Goal: Task Accomplishment & Management: Complete application form

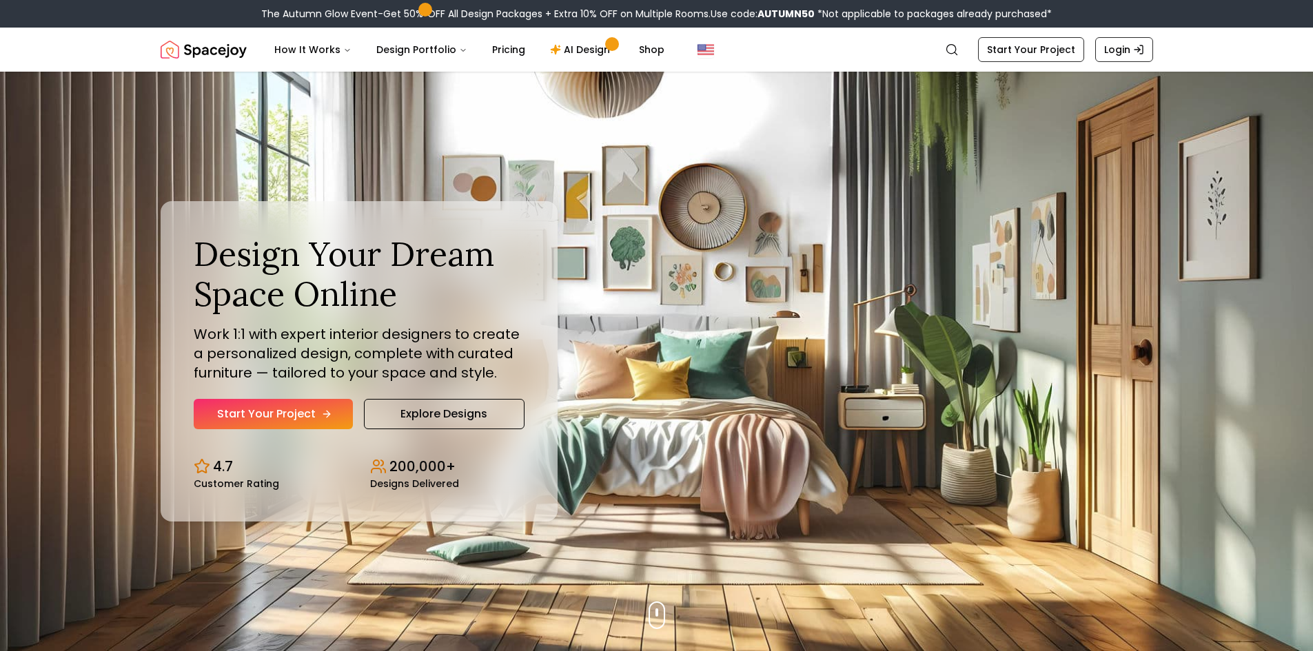
click at [286, 409] on link "Start Your Project" at bounding box center [273, 414] width 159 height 30
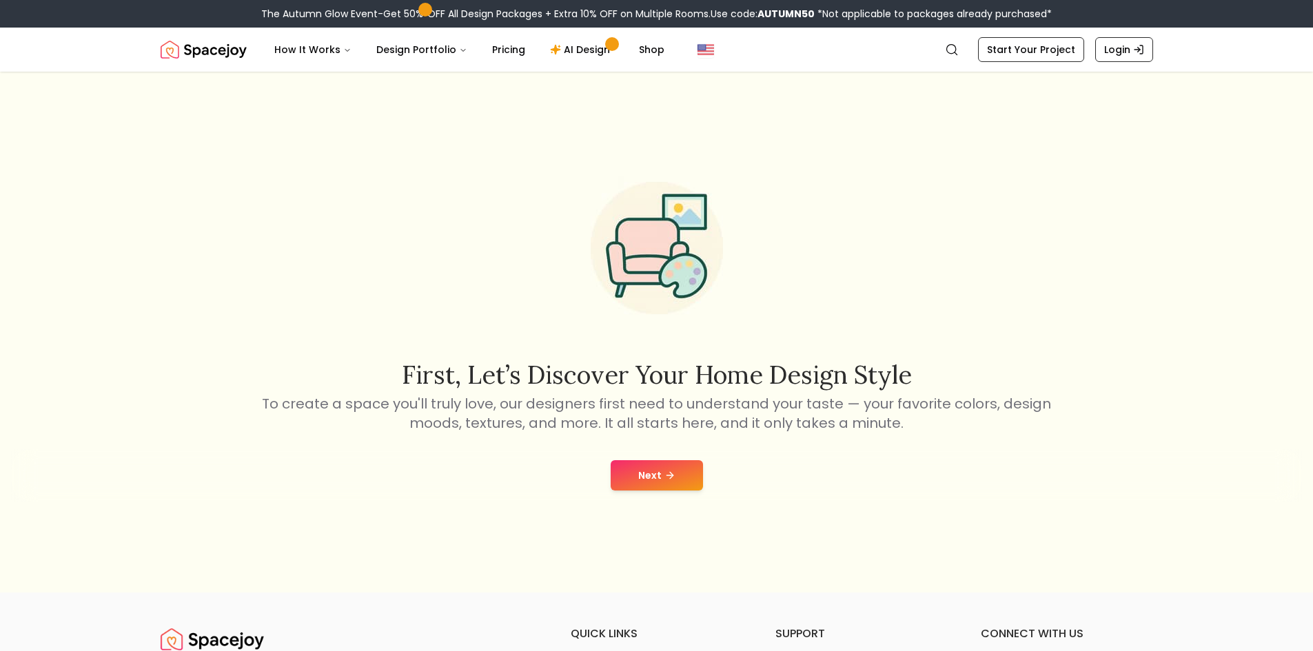
click at [648, 483] on button "Next" at bounding box center [656, 475] width 92 height 30
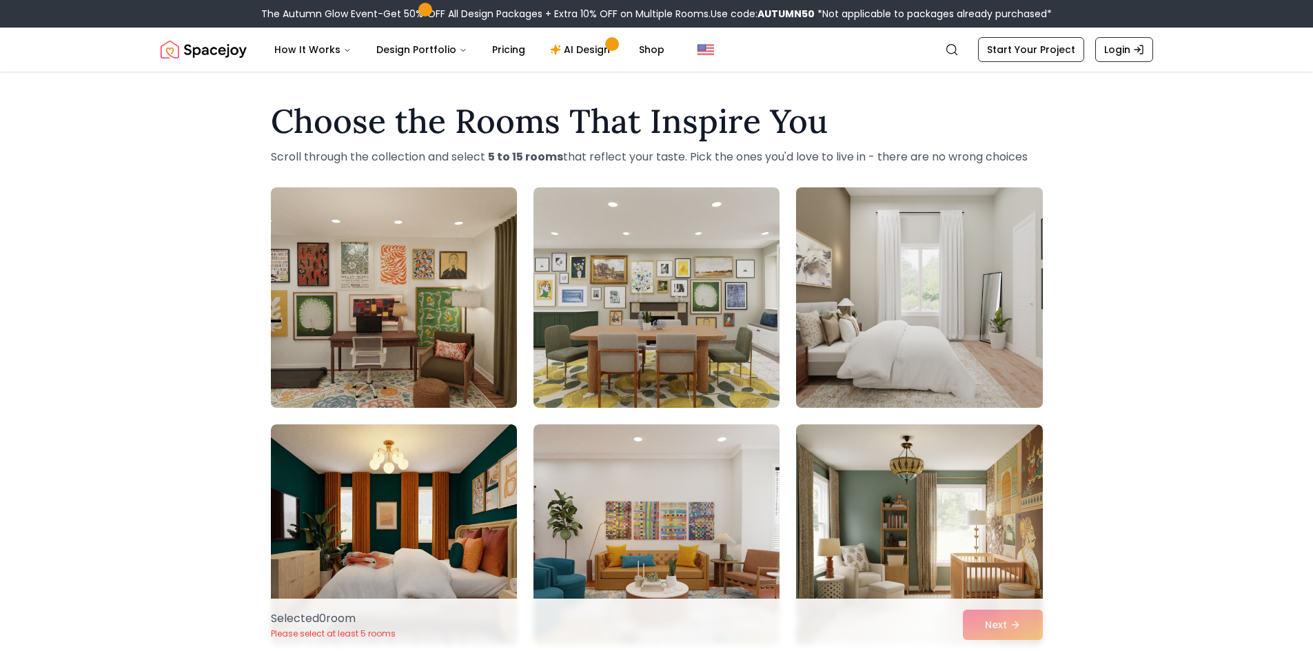
click at [916, 287] on img at bounding box center [919, 298] width 258 height 232
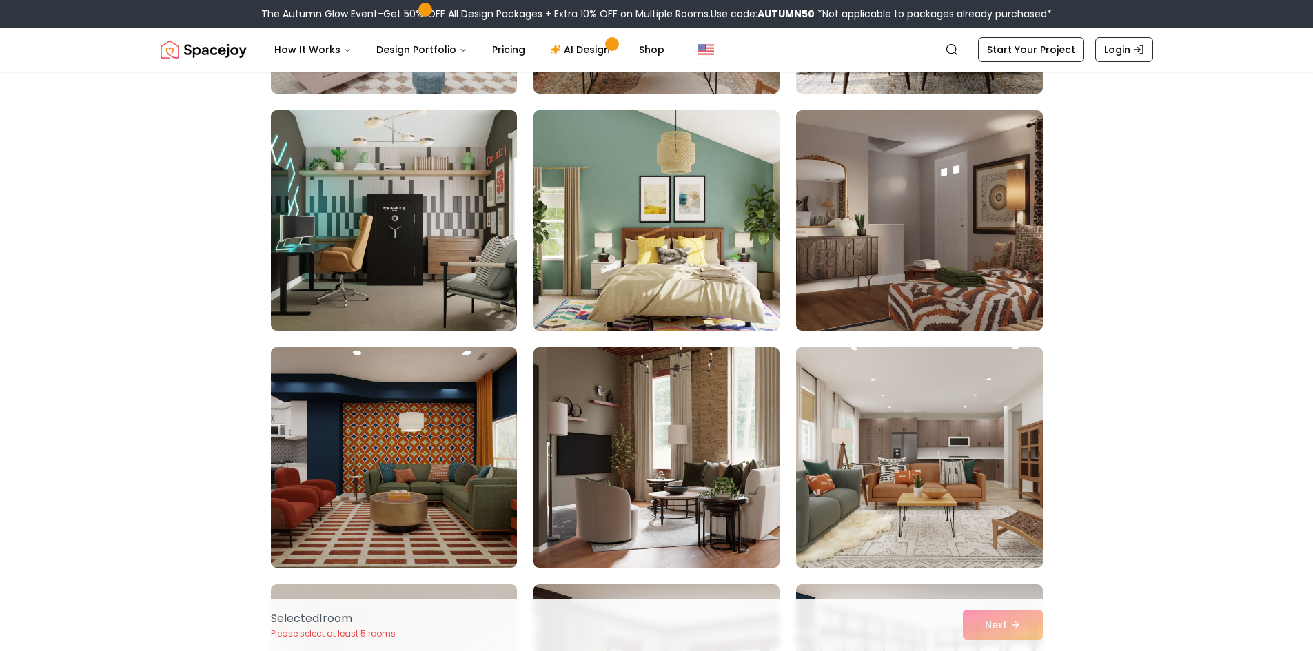
scroll to position [1998, 0]
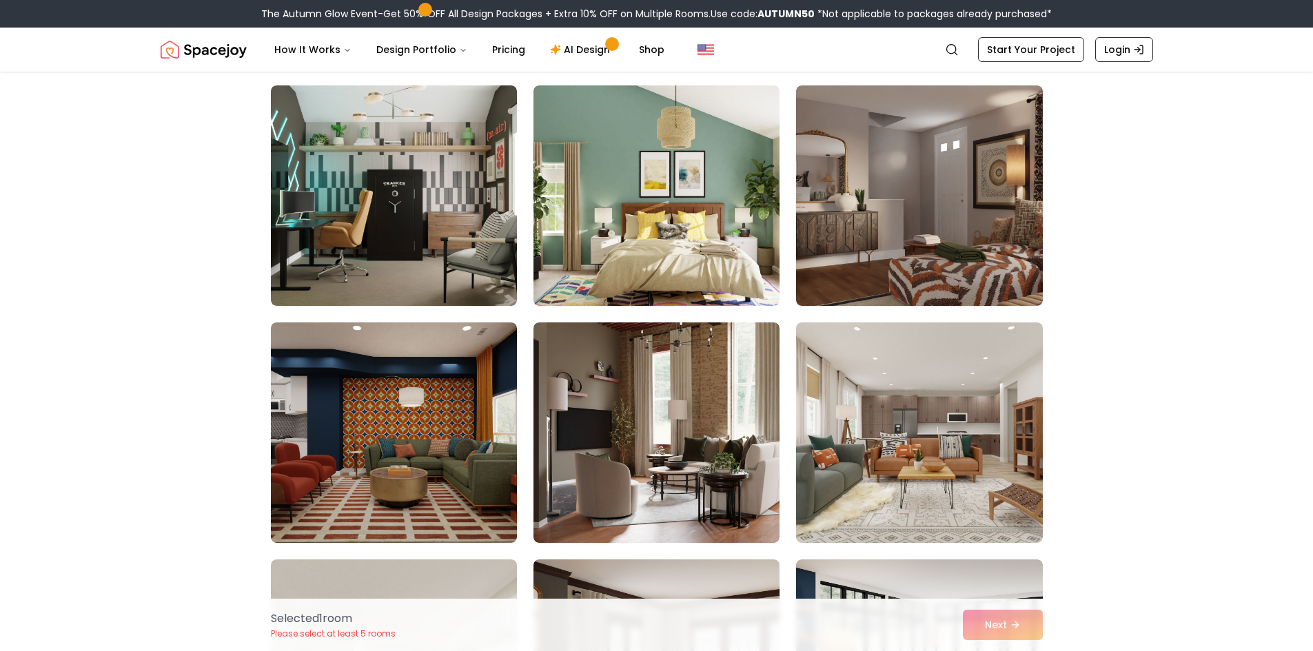
click at [992, 628] on div "Selected 1 room Please select at least 5 rooms Next" at bounding box center [657, 625] width 794 height 52
